Goal: Feedback & Contribution: Contribute content

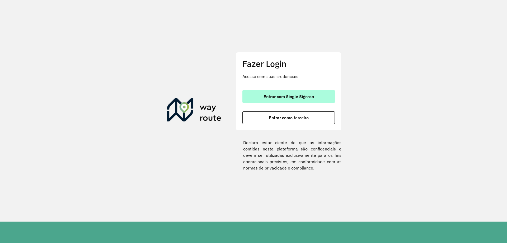
click at [286, 93] on button "Entrar com Single Sign-on" at bounding box center [289, 96] width 92 height 13
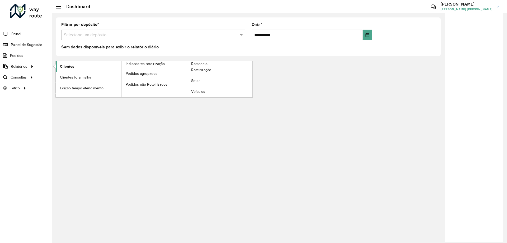
click at [66, 64] on span "Clientes" at bounding box center [67, 67] width 14 height 6
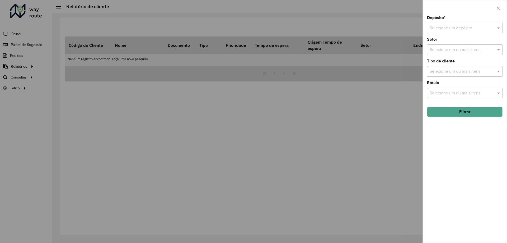
click at [475, 106] on hb-field-button "Filtrar" at bounding box center [465, 110] width 76 height 14
click at [469, 108] on button "Filtrar" at bounding box center [465, 112] width 76 height 10
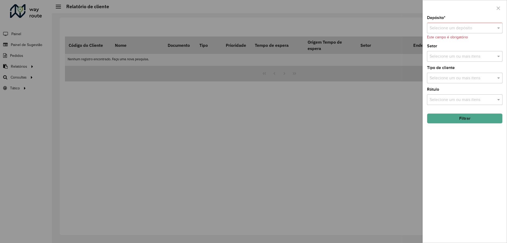
click at [460, 25] on input "text" at bounding box center [460, 28] width 60 height 6
click at [453, 49] on div "CDD Camboriú" at bounding box center [465, 52] width 75 height 9
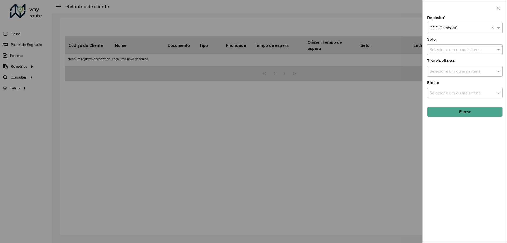
click at [446, 114] on button "Filtrar" at bounding box center [465, 112] width 76 height 10
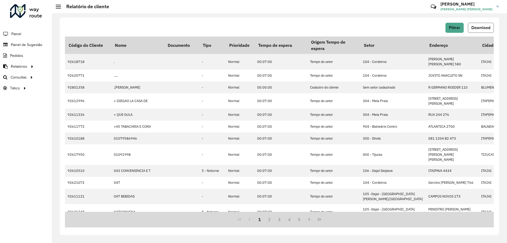
click at [485, 29] on span "Download" at bounding box center [481, 27] width 19 height 4
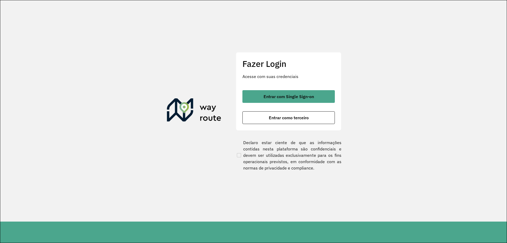
drag, startPoint x: 289, startPoint y: 96, endPoint x: 262, endPoint y: 78, distance: 31.7
click at [288, 96] on span "Entrar com Single Sign-on" at bounding box center [289, 96] width 50 height 4
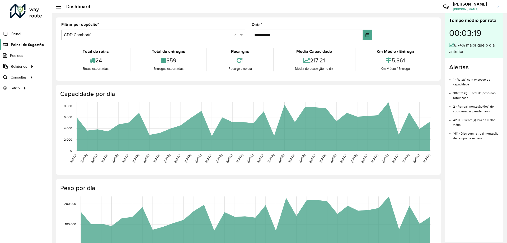
click at [38, 47] on span "Painel de Sugestão" at bounding box center [27, 45] width 33 height 6
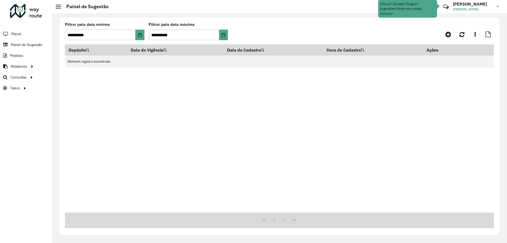
click at [22, 50] on li "Painel de Sugestão" at bounding box center [26, 44] width 52 height 11
click at [24, 48] on link "Painel de Sugestão" at bounding box center [22, 44] width 44 height 11
drag, startPoint x: 448, startPoint y: 34, endPoint x: 448, endPoint y: 38, distance: 3.5
click at [448, 34] on icon at bounding box center [449, 34] width 6 height 6
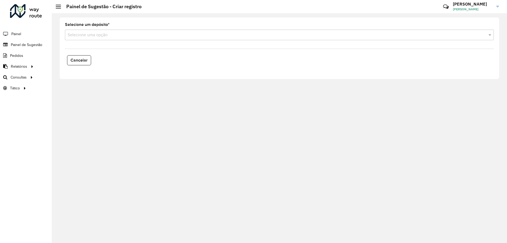
click at [114, 41] on formly-field "Selecione um depósito * Selecione uma opção" at bounding box center [279, 34] width 435 height 22
click at [95, 39] on div "Selecione uma opção" at bounding box center [279, 35] width 429 height 11
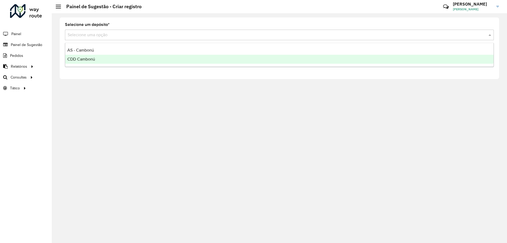
click at [94, 60] on span "CDD Camboriú" at bounding box center [81, 59] width 28 height 4
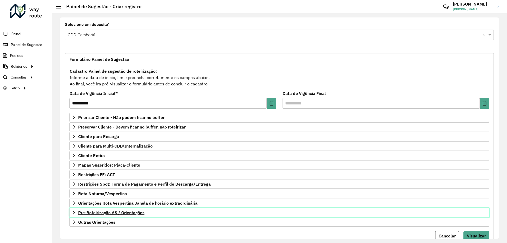
click at [114, 210] on link "Pre-Roteirização AS / Orientações" at bounding box center [280, 212] width 420 height 9
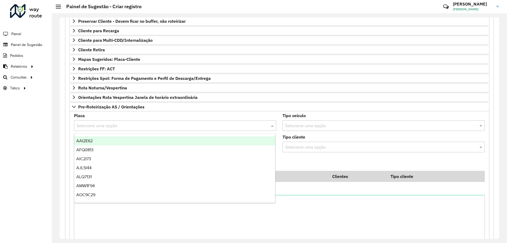
click at [113, 123] on input "text" at bounding box center [170, 126] width 187 height 6
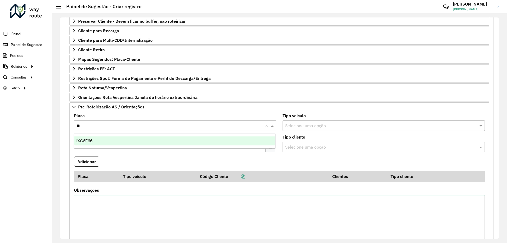
type input "***"
click at [156, 139] on div "IXG6F66" at bounding box center [174, 140] width 201 height 9
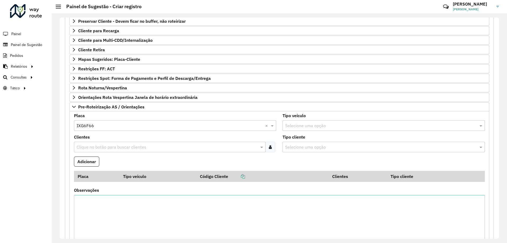
click at [157, 146] on input "text" at bounding box center [167, 147] width 184 height 6
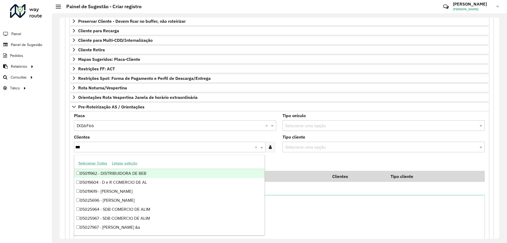
type input "****"
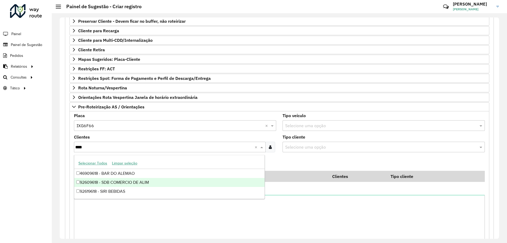
click at [143, 179] on div "92609618 - SDB COMERCIO DE ALIM" at bounding box center [169, 182] width 191 height 9
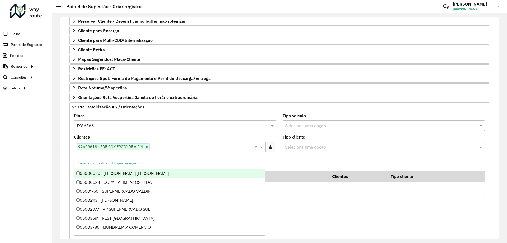
click at [33, 155] on div "Roteirizador AmbevTech Painel Painel de Sugestão Pedidos Relatórios Clientes Cl…" at bounding box center [26, 121] width 52 height 243
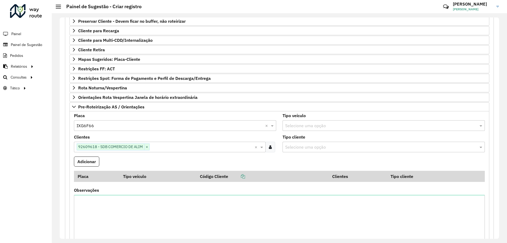
click at [93, 159] on button "Adicionar" at bounding box center [86, 161] width 25 height 10
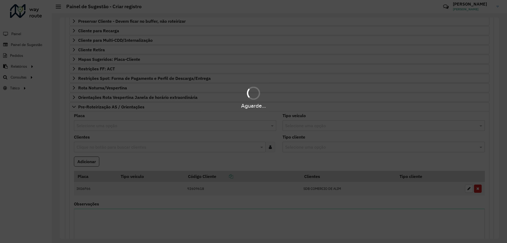
click at [95, 125] on hb-app "**********" at bounding box center [253, 121] width 507 height 243
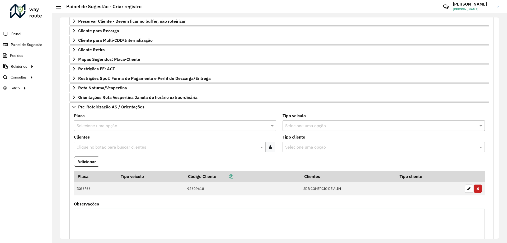
click at [95, 124] on input "text" at bounding box center [170, 126] width 187 height 6
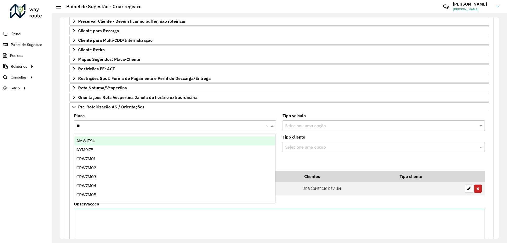
type input "***"
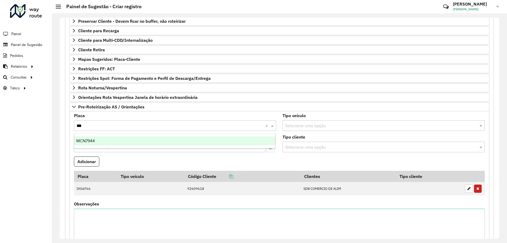
click at [109, 141] on div "MCN7944" at bounding box center [174, 140] width 201 height 9
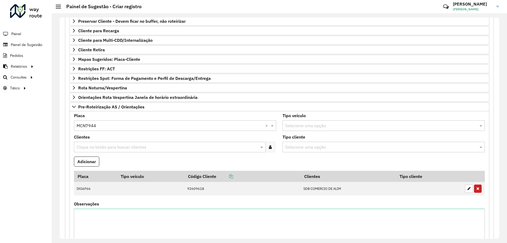
click at [39, 137] on div "Roteirizador AmbevTech Painel Painel de Sugestão Pedidos Relatórios Clientes Cl…" at bounding box center [26, 121] width 52 height 243
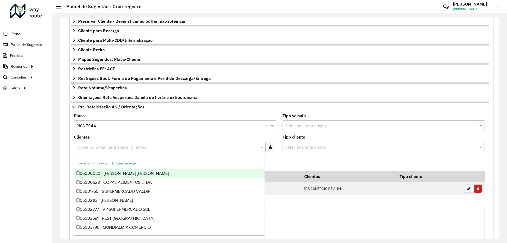
click at [87, 144] on input "text" at bounding box center [167, 147] width 184 height 6
type input "****"
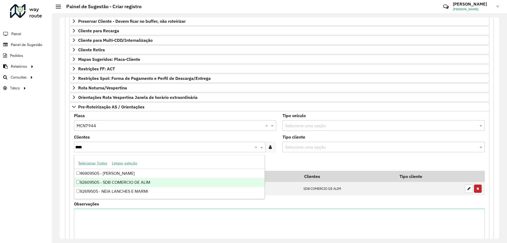
click at [102, 181] on div "92609505 - SDB COMERCIO DE ALIM" at bounding box center [169, 182] width 191 height 9
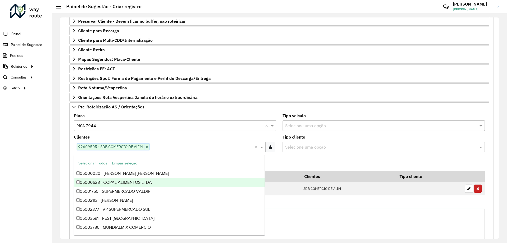
click at [33, 156] on div "Roteirizador AmbevTech Painel Painel de Sugestão Pedidos Relatórios Clientes Cl…" at bounding box center [26, 121] width 52 height 243
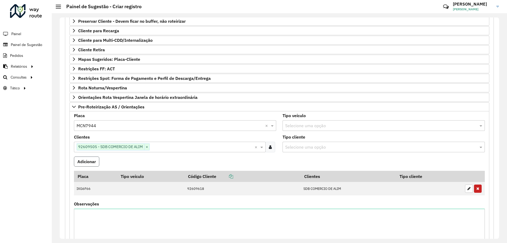
click at [96, 161] on button "Adicionar" at bounding box center [86, 161] width 25 height 10
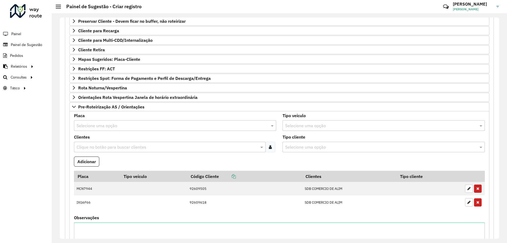
click at [115, 126] on input "text" at bounding box center [170, 126] width 187 height 6
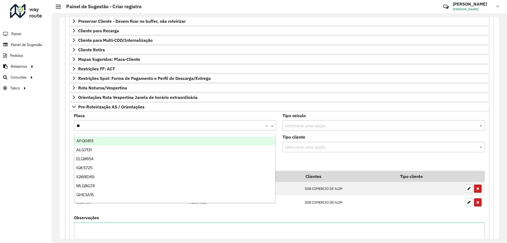
type input "***"
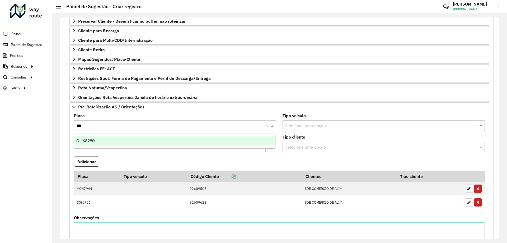
click at [117, 137] on div "QHX8280" at bounding box center [174, 140] width 201 height 9
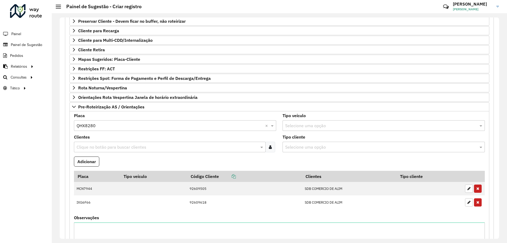
click at [121, 149] on input "text" at bounding box center [167, 147] width 184 height 6
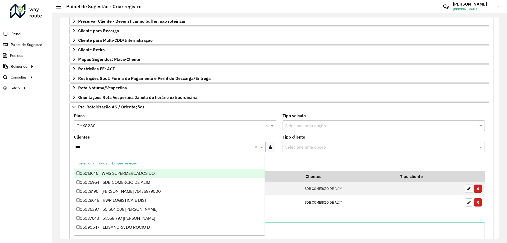
type input "****"
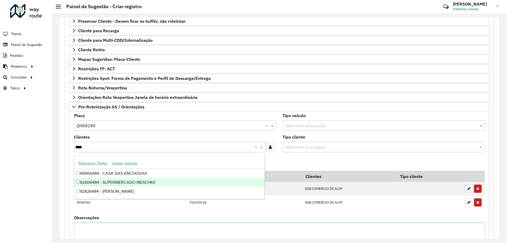
click at [131, 180] on div "92606484 - SUPERMERCADO MESCHKE" at bounding box center [169, 182] width 191 height 9
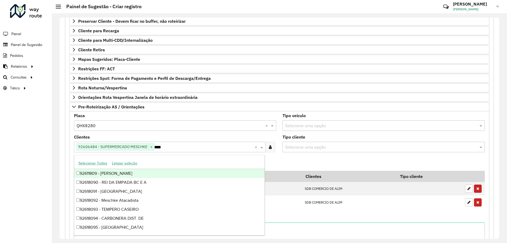
type input "*****"
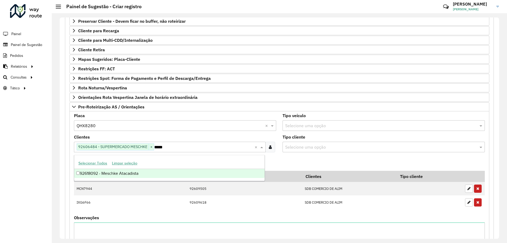
click at [131, 173] on div "92618092 - Meschke Atacadista" at bounding box center [169, 173] width 191 height 9
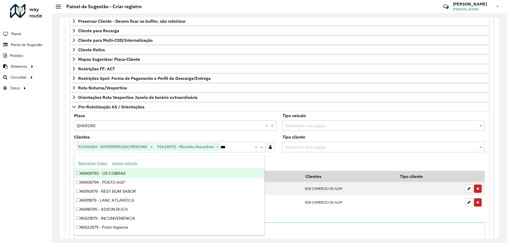
type input "****"
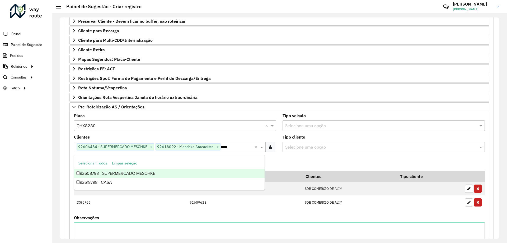
click at [131, 173] on div "92608798 - SUPERMERCADO MESCHKE" at bounding box center [169, 173] width 191 height 9
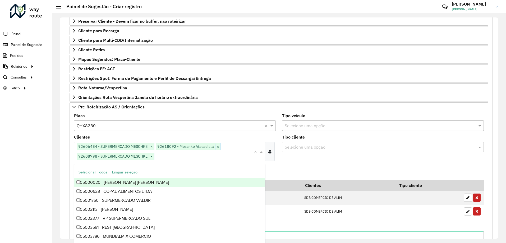
click at [29, 151] on div "Roteirizador AmbevTech Painel Painel de Sugestão Pedidos Relatórios Clientes Cl…" at bounding box center [26, 121] width 52 height 243
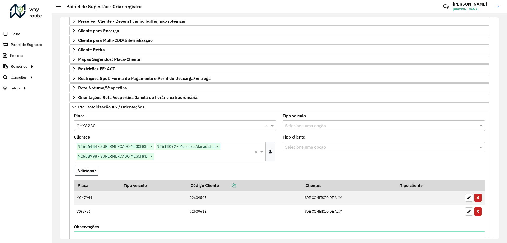
click at [89, 166] on button "Adicionar" at bounding box center [86, 170] width 25 height 10
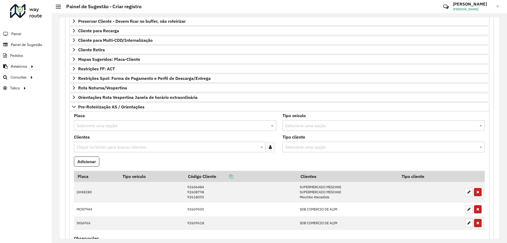
click at [103, 124] on input "text" at bounding box center [170, 126] width 187 height 6
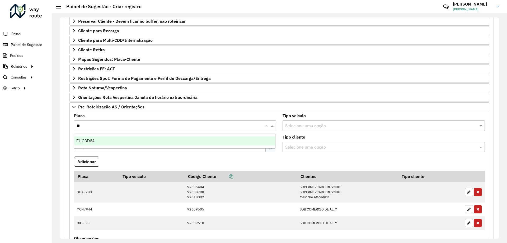
type input "***"
click at [102, 142] on div "FUC3D64" at bounding box center [174, 140] width 201 height 9
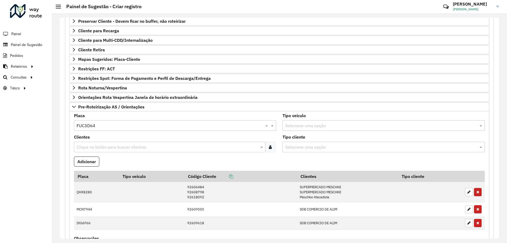
click at [107, 148] on input "text" at bounding box center [167, 147] width 184 height 6
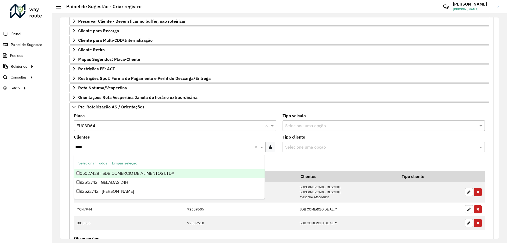
type input "*****"
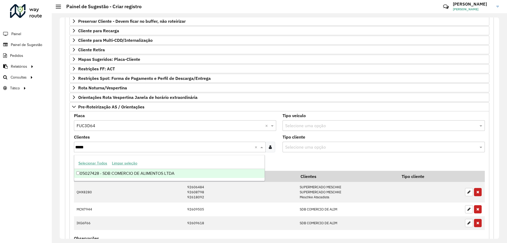
click at [103, 173] on div "05027428 - SDB COMERCIO DE ALIMENTOS LTDA" at bounding box center [169, 173] width 191 height 9
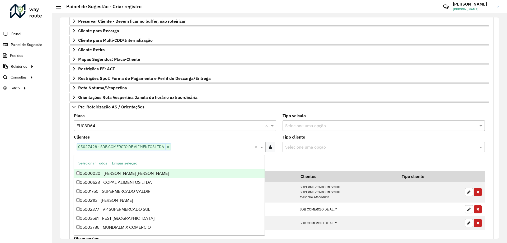
click at [14, 156] on div "Roteirizador AmbevTech Painel Painel de Sugestão Pedidos Relatórios Clientes Cl…" at bounding box center [26, 121] width 52 height 243
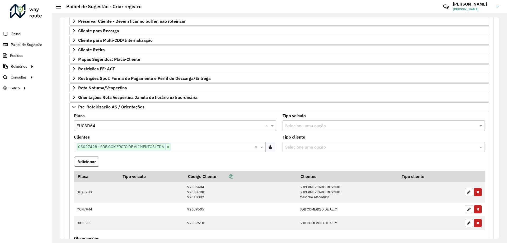
click at [87, 161] on button "Adicionar" at bounding box center [86, 161] width 25 height 10
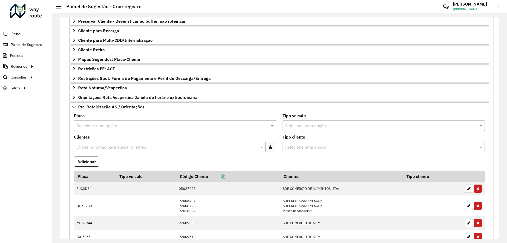
click at [113, 126] on input "text" at bounding box center [170, 126] width 187 height 6
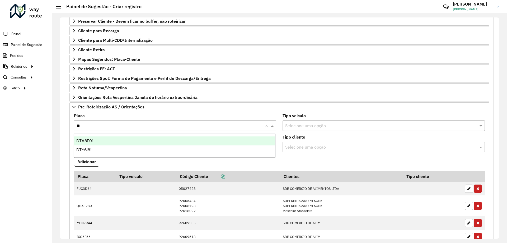
type input "***"
click at [114, 135] on ng-dropdown-panel "DTY6I81" at bounding box center [175, 140] width 202 height 15
click at [112, 140] on div "DTY6I81" at bounding box center [174, 140] width 201 height 9
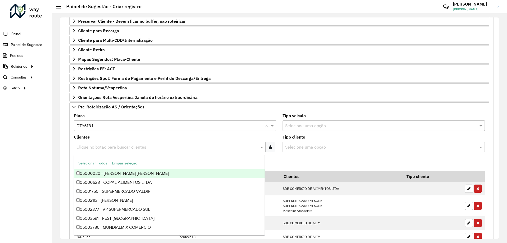
click at [114, 145] on input "text" at bounding box center [167, 147] width 184 height 6
type input "*****"
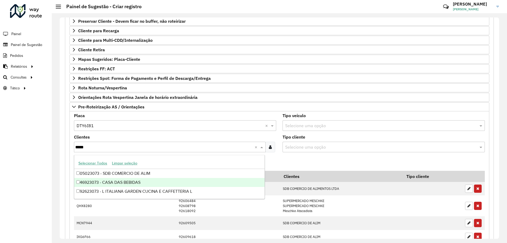
click at [116, 178] on div "46923073 - CASA DAS BEBIDAS" at bounding box center [169, 182] width 191 height 9
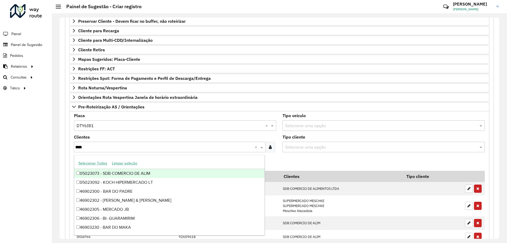
type input "*****"
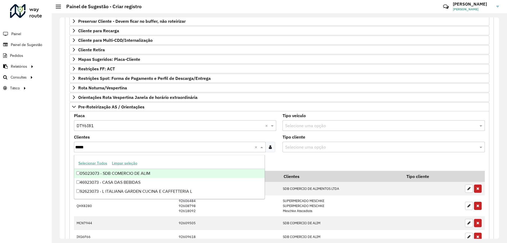
click at [117, 170] on div "05023073 - SDB COMERCIO DE ALIM" at bounding box center [169, 173] width 191 height 9
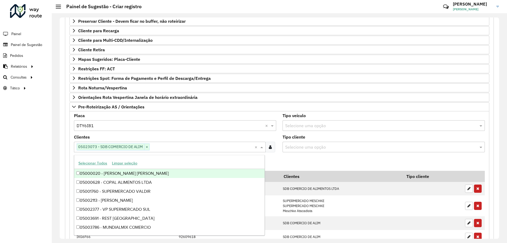
click at [11, 150] on div "Roteirizador AmbevTech Painel Painel de Sugestão Pedidos Relatórios Clientes Cl…" at bounding box center [26, 121] width 52 height 243
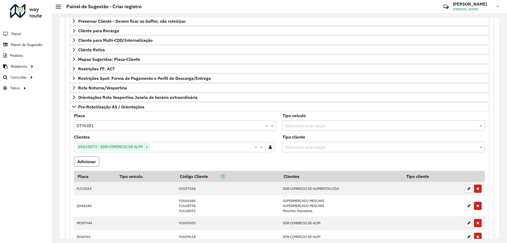
click at [84, 160] on button "Adicionar" at bounding box center [86, 161] width 25 height 10
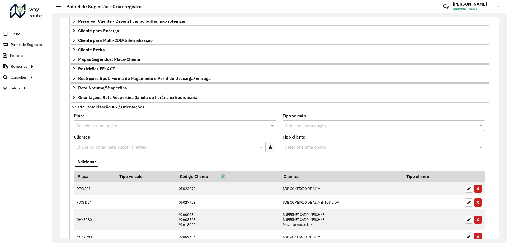
click at [135, 129] on div "Selecione uma opção" at bounding box center [175, 125] width 202 height 11
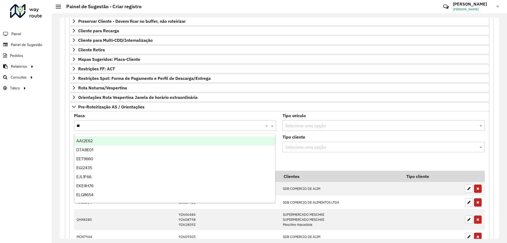
type input "***"
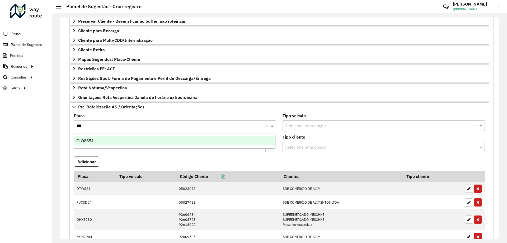
click at [129, 144] on div "ELQ8654" at bounding box center [174, 140] width 201 height 9
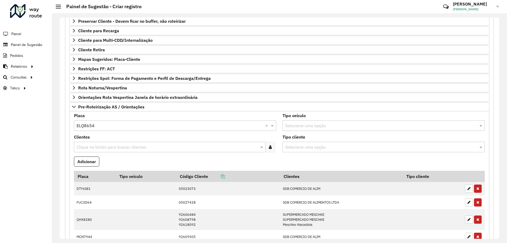
click at [133, 147] on input "text" at bounding box center [167, 147] width 184 height 6
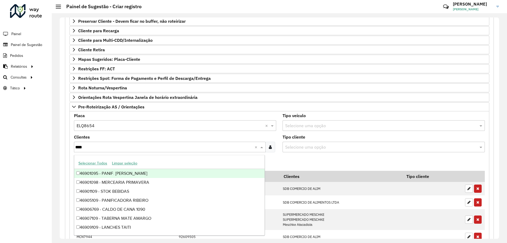
type input "*****"
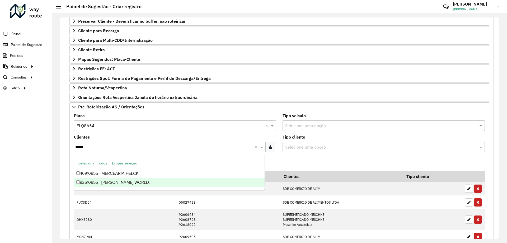
click at [163, 180] on div "92610955 - [PERSON_NAME] WORLD." at bounding box center [169, 182] width 191 height 9
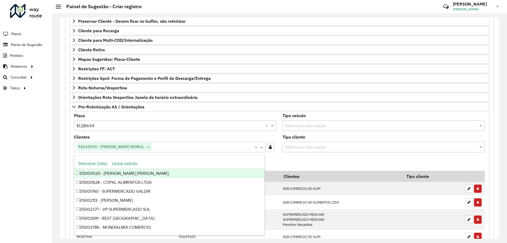
click at [37, 157] on div "Roteirizador AmbevTech Painel Painel de Sugestão Pedidos Relatórios Clientes Cl…" at bounding box center [26, 121] width 52 height 243
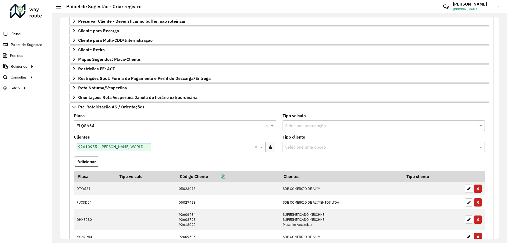
click at [93, 159] on button "Adicionar" at bounding box center [86, 161] width 25 height 10
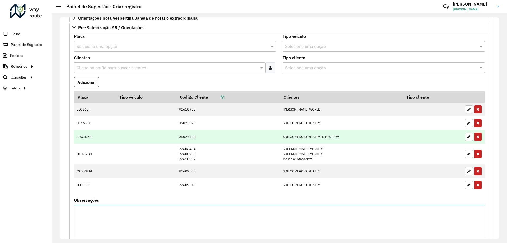
scroll to position [238, 0]
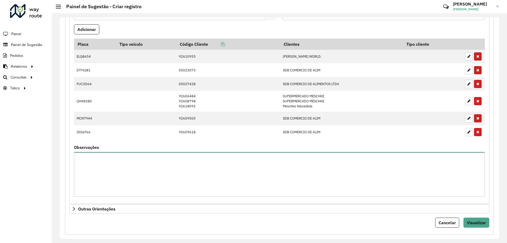
click at [139, 178] on textarea "Observações" at bounding box center [279, 174] width 411 height 45
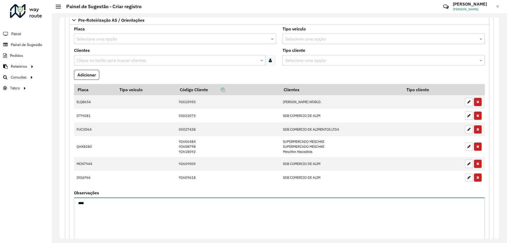
scroll to position [219, 0]
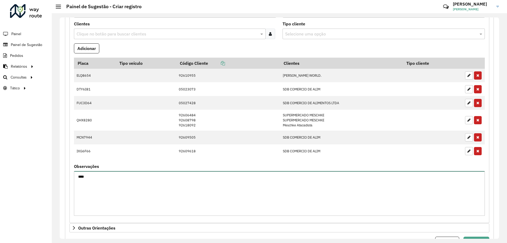
type textarea "****"
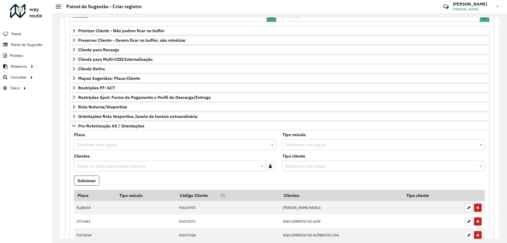
scroll to position [245, 0]
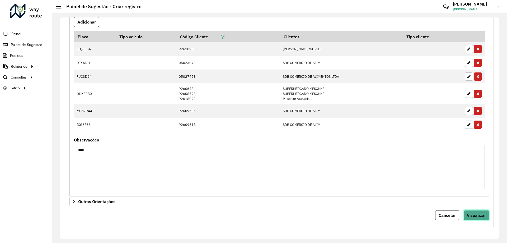
click at [473, 212] on span "Visualizar" at bounding box center [476, 214] width 19 height 5
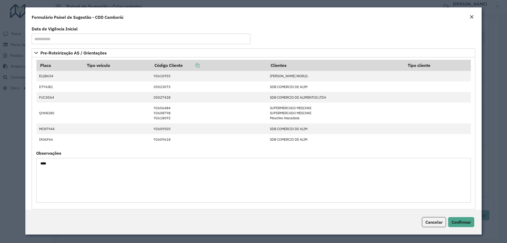
scroll to position [7, 0]
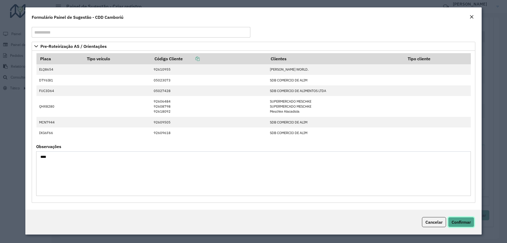
click at [465, 219] on button "Confirmar" at bounding box center [461, 222] width 26 height 10
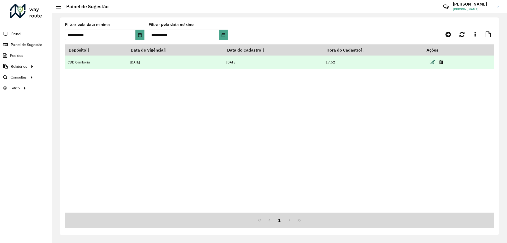
click at [433, 63] on icon at bounding box center [432, 61] width 5 height 5
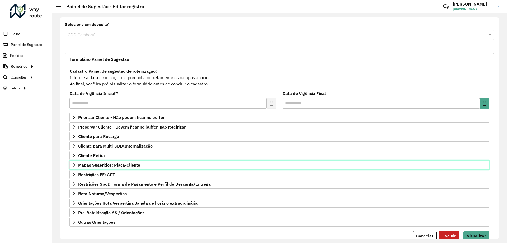
click at [133, 163] on span "Mapas Sugeridos: Placa-Cliente" at bounding box center [109, 165] width 62 height 4
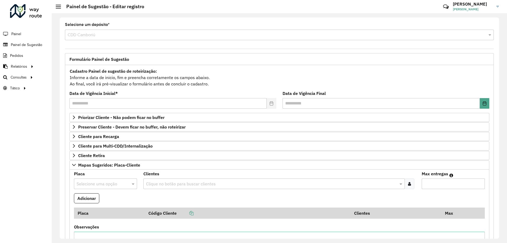
click at [101, 182] on input "text" at bounding box center [100, 184] width 47 height 6
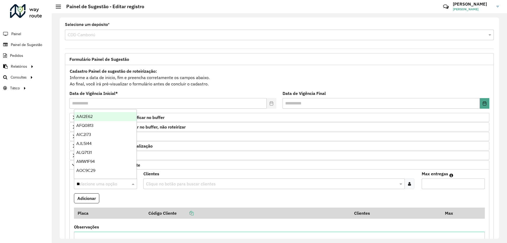
type input "***"
click at [95, 131] on div "NOT0B01" at bounding box center [105, 135] width 62 height 9
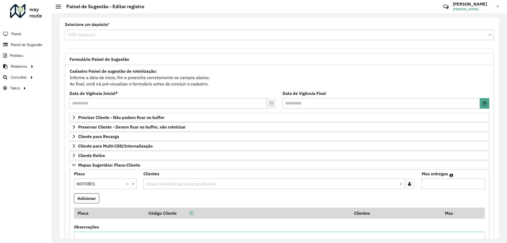
click at [150, 183] on input "text" at bounding box center [271, 184] width 253 height 6
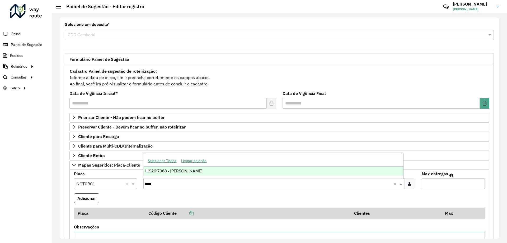
type input "*****"
click at [160, 173] on div "92617063 - GABRIEL CONSTANTINO" at bounding box center [273, 170] width 260 height 9
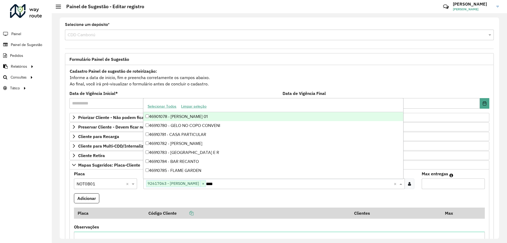
type input "*****"
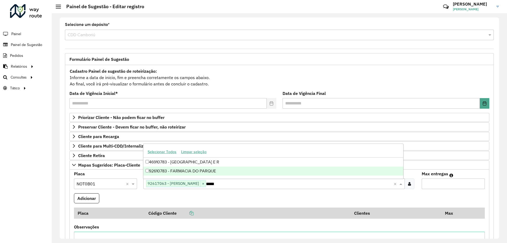
click at [163, 172] on div "92610783 - FARMACIA DO PARQUE" at bounding box center [273, 170] width 260 height 9
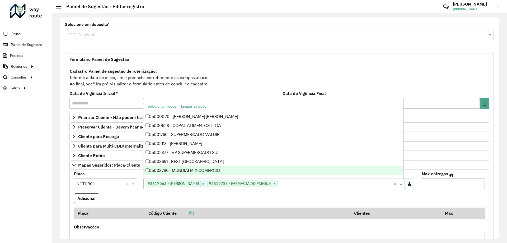
click at [455, 184] on input "Max entregas" at bounding box center [453, 183] width 63 height 11
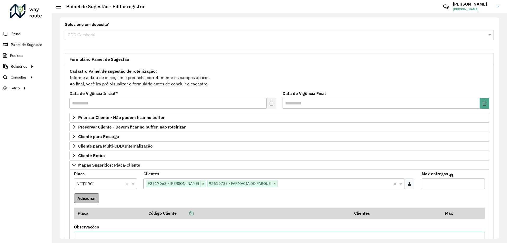
type input "*"
click at [87, 200] on button "Adicionar" at bounding box center [86, 198] width 25 height 10
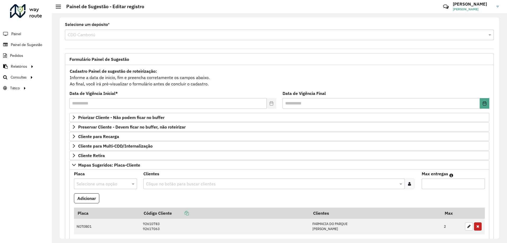
scroll to position [79, 0]
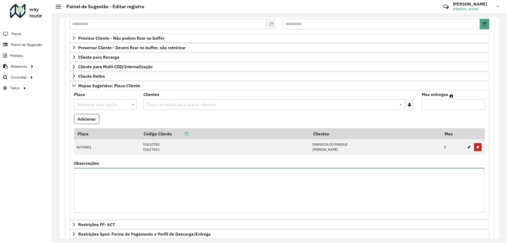
click at [127, 180] on textarea "Observações" at bounding box center [279, 190] width 411 height 45
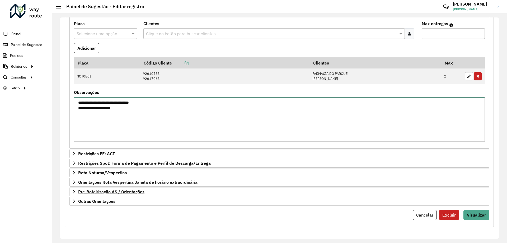
type textarea "**********"
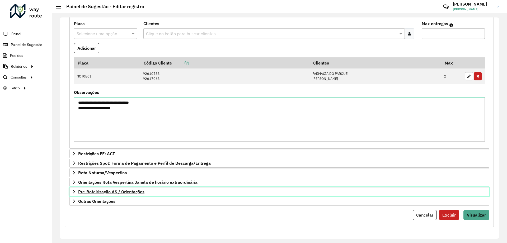
click at [139, 191] on span "Pre-Roteirização AS / Orientações" at bounding box center [111, 191] width 66 height 4
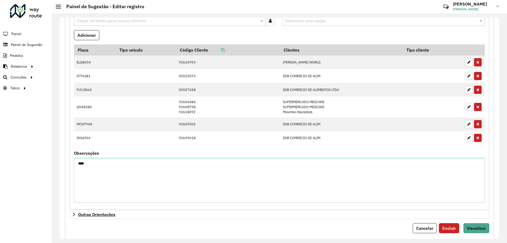
scroll to position [375, 0]
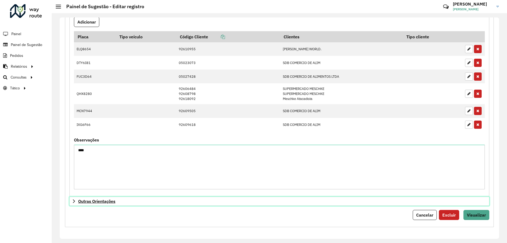
click at [121, 201] on link "Outras Orientações" at bounding box center [280, 201] width 420 height 9
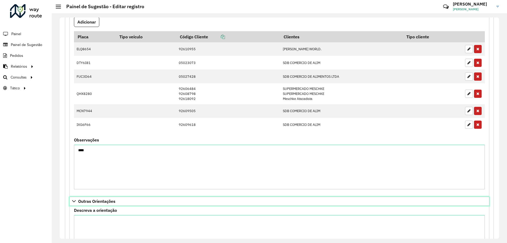
scroll to position [433, 0]
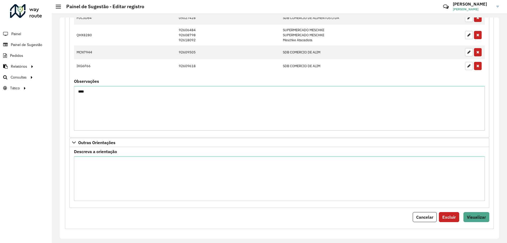
click at [138, 202] on formly-field "Descreva a orientação" at bounding box center [280, 177] width 418 height 55
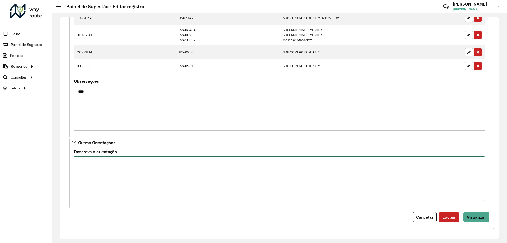
click at [136, 193] on textarea "Descreva a orientação" at bounding box center [279, 178] width 411 height 45
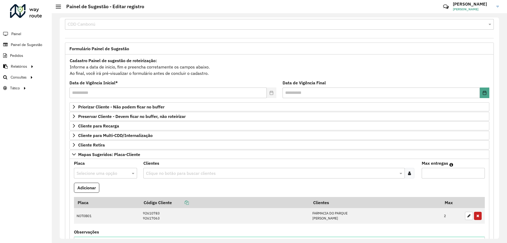
scroll to position [0, 0]
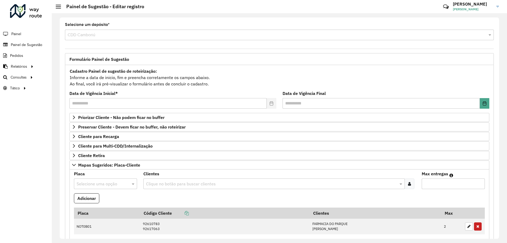
type textarea "**********"
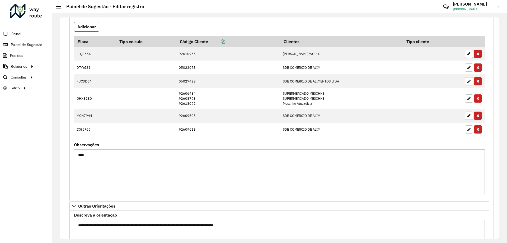
scroll to position [435, 0]
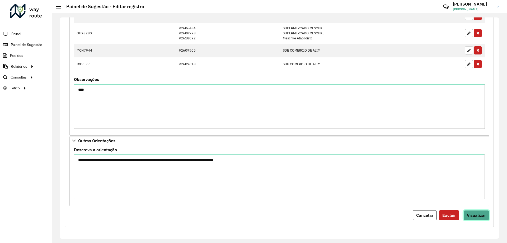
click at [471, 213] on span "Visualizar" at bounding box center [476, 214] width 19 height 5
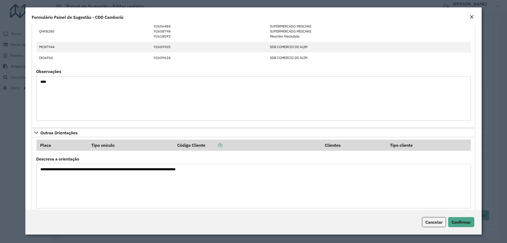
scroll to position [197, 0]
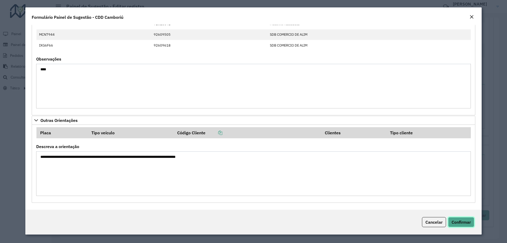
click at [468, 221] on span "Confirmar" at bounding box center [461, 221] width 19 height 5
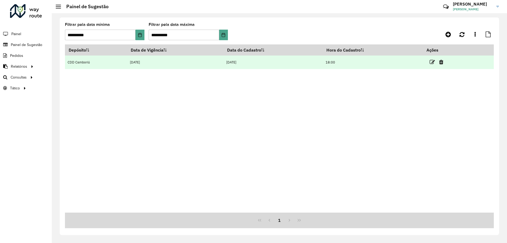
click at [432, 66] on td at bounding box center [439, 61] width 32 height 13
click at [430, 60] on td at bounding box center [439, 61] width 32 height 13
click at [432, 60] on icon at bounding box center [432, 61] width 5 height 5
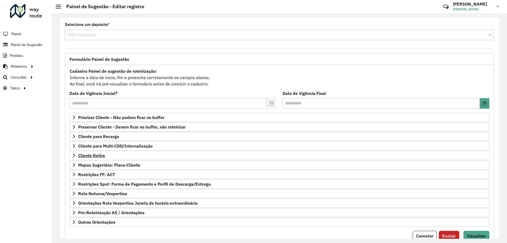
scroll to position [21, 0]
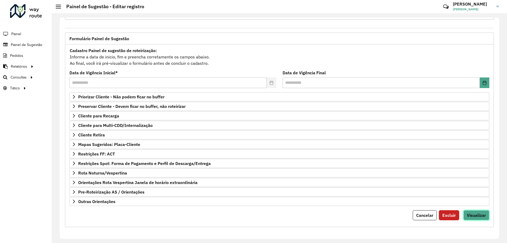
click at [465, 214] on button "Visualizar" at bounding box center [477, 215] width 26 height 10
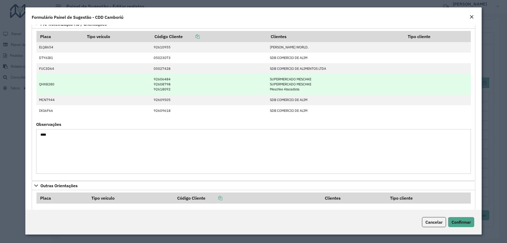
scroll to position [197, 0]
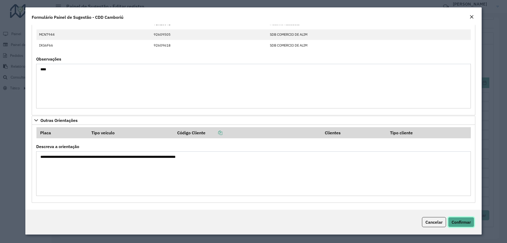
click at [467, 220] on span "Confirmar" at bounding box center [461, 221] width 19 height 5
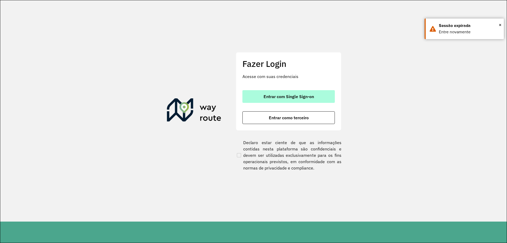
click at [297, 99] on button "Entrar com Single Sign-on" at bounding box center [289, 96] width 92 height 13
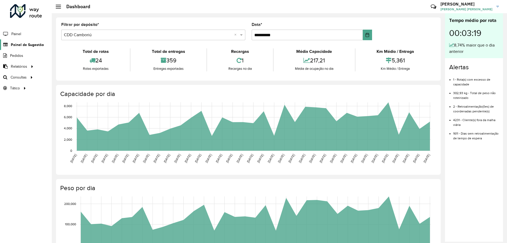
click at [26, 42] on span "Painel de Sugestão" at bounding box center [27, 45] width 33 height 6
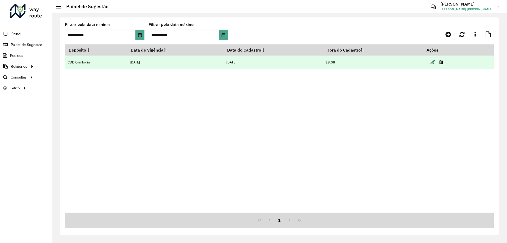
click at [433, 63] on icon at bounding box center [432, 61] width 5 height 5
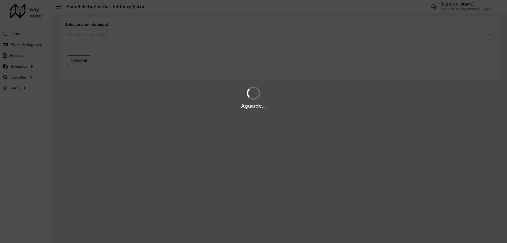
click at [139, 39] on div "Aguarde..." at bounding box center [253, 121] width 507 height 243
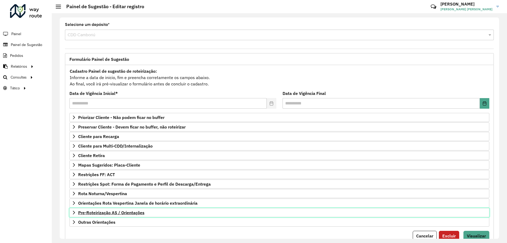
click at [122, 210] on span "Pre-Roteirização AS / Orientações" at bounding box center [111, 212] width 66 height 4
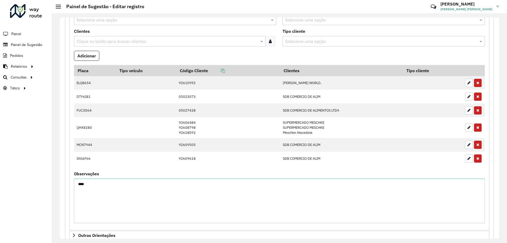
scroll to position [245, 0]
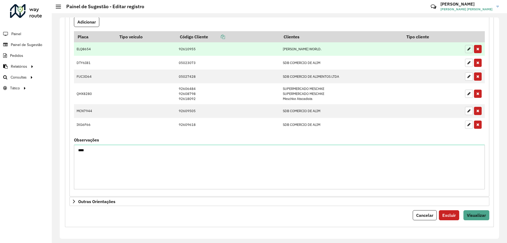
click at [465, 47] on button "button" at bounding box center [469, 49] width 8 height 8
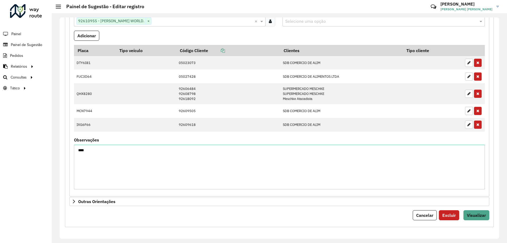
scroll to position [179, 0]
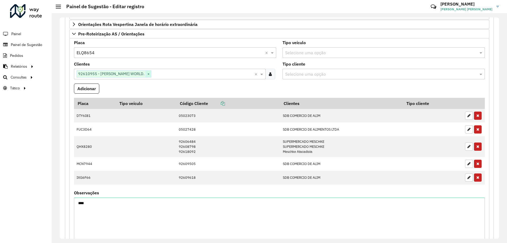
click at [146, 72] on span "×" at bounding box center [148, 74] width 5 height 6
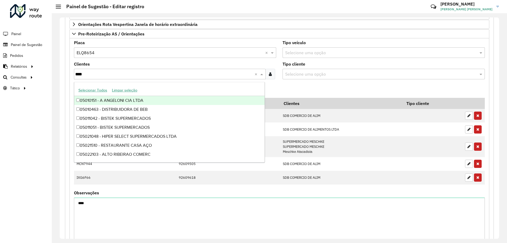
type input "*****"
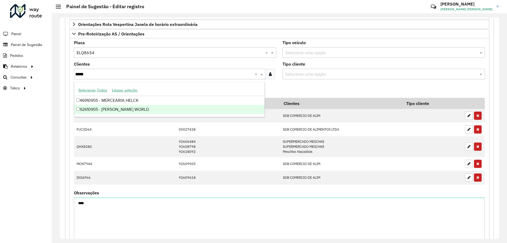
click at [159, 107] on div "92610955 - [PERSON_NAME] WORLD." at bounding box center [169, 109] width 191 height 9
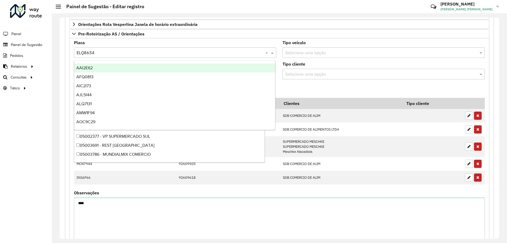
click at [132, 54] on input "text" at bounding box center [170, 53] width 187 height 6
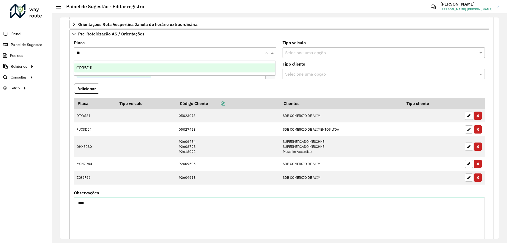
type input "***"
click at [131, 63] on div "CPR5D11" at bounding box center [174, 67] width 201 height 9
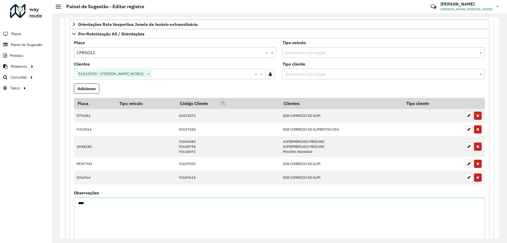
scroll to position [231, 0]
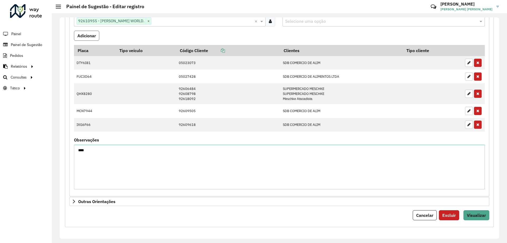
click at [74, 33] on button "Adicionar" at bounding box center [86, 36] width 25 height 10
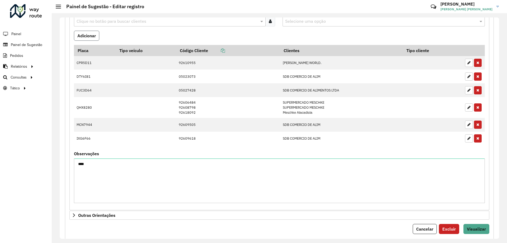
click at [80, 34] on button "Adicionar" at bounding box center [86, 36] width 25 height 10
click at [470, 226] on span "Visualizar" at bounding box center [476, 228] width 19 height 5
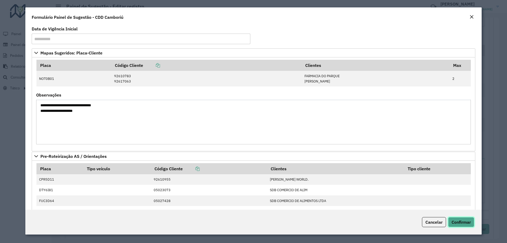
click at [460, 220] on span "Confirmar" at bounding box center [461, 221] width 19 height 5
